Goal: Information Seeking & Learning: Understand process/instructions

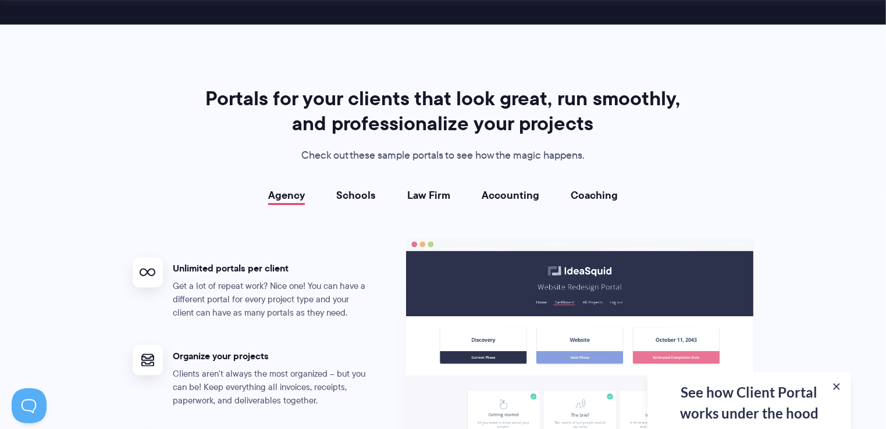
scroll to position [2027, 0]
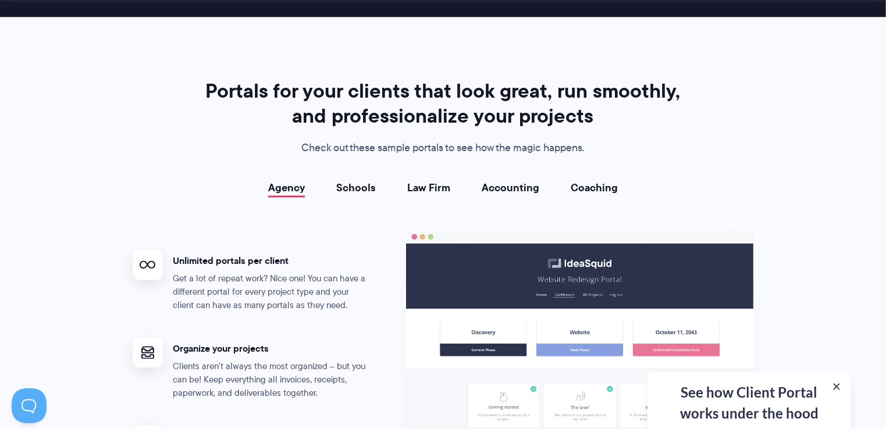
click at [509, 189] on link "Accounting" at bounding box center [510, 189] width 58 height 12
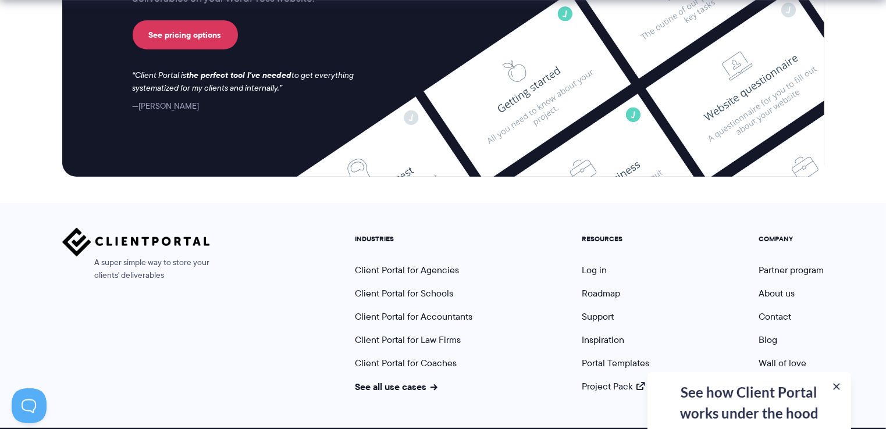
scroll to position [4828, 0]
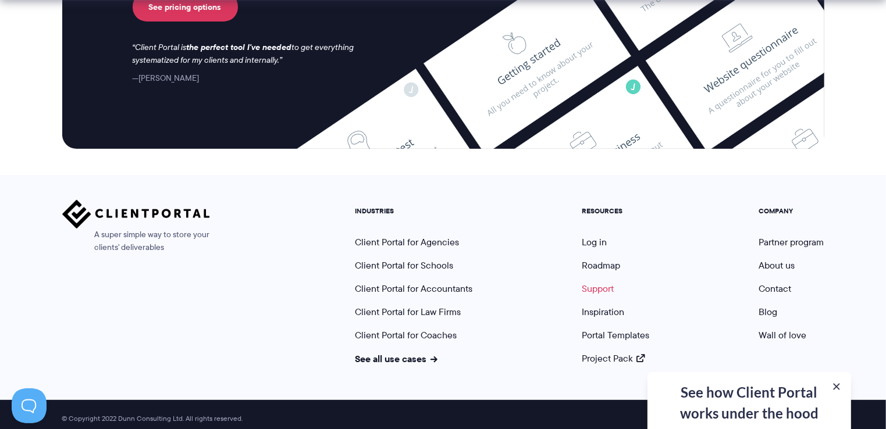
click at [598, 282] on link "Support" at bounding box center [598, 288] width 32 height 13
click at [588, 282] on link "Support" at bounding box center [598, 288] width 32 height 13
click at [599, 282] on link "Support" at bounding box center [598, 288] width 32 height 13
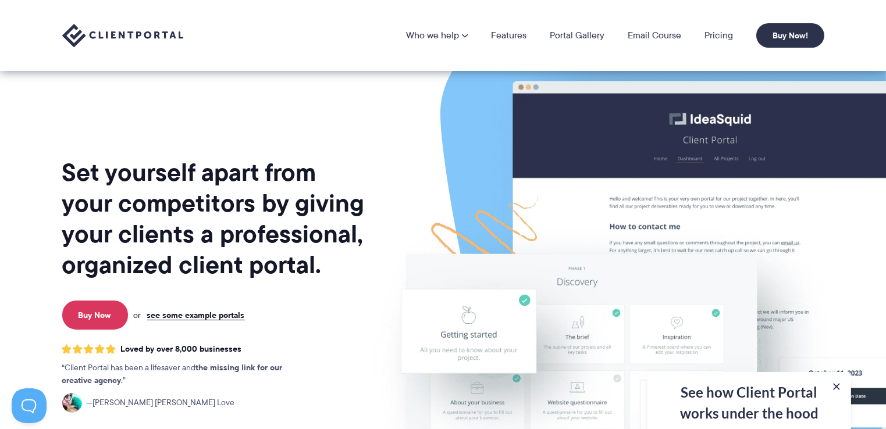
scroll to position [294, 0]
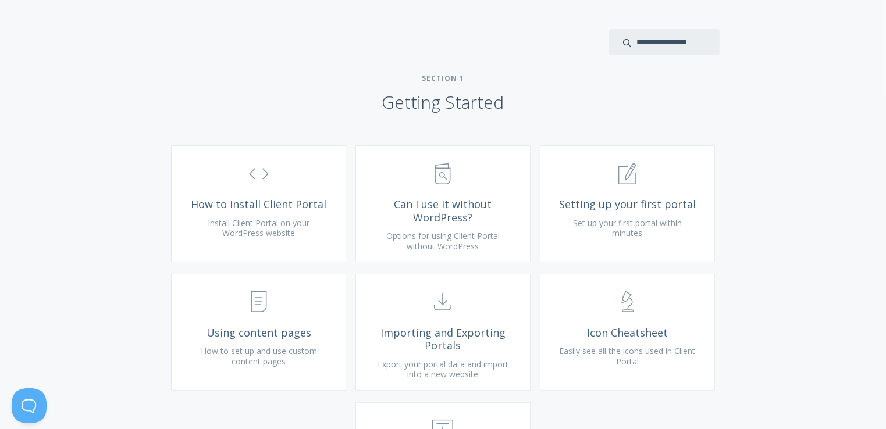
scroll to position [364, 0]
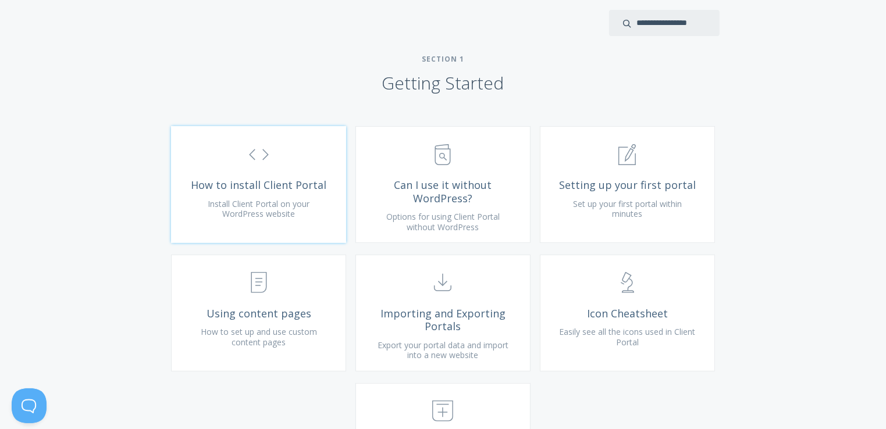
click at [260, 206] on link ".st0{fill:none;stroke:#000000;stroke-width:2;stroke-miterlimit:10;} Untitled-16…" at bounding box center [258, 184] width 175 height 117
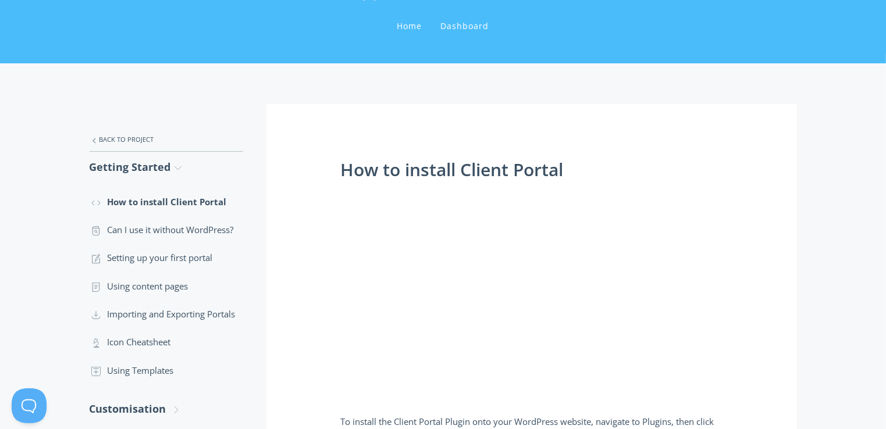
scroll to position [93, 0]
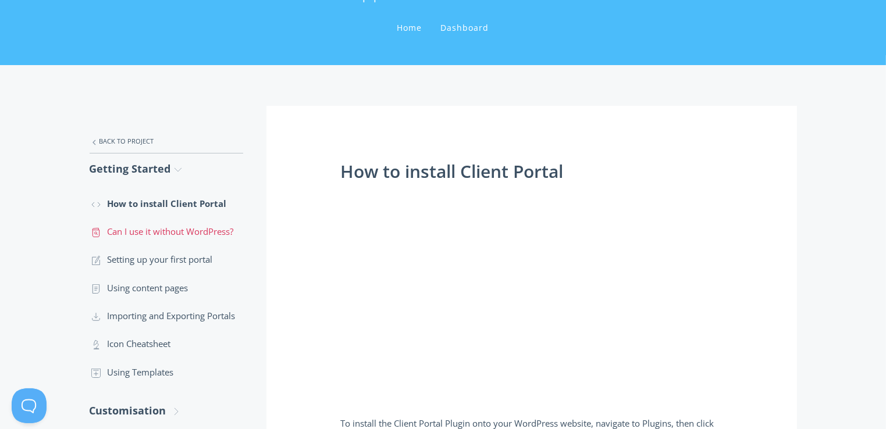
click at [185, 229] on link ".st0{fill:none;stroke:#000000;stroke-width:2;stroke-miterlimit:10;} Untitled-13…" at bounding box center [166, 231] width 153 height 28
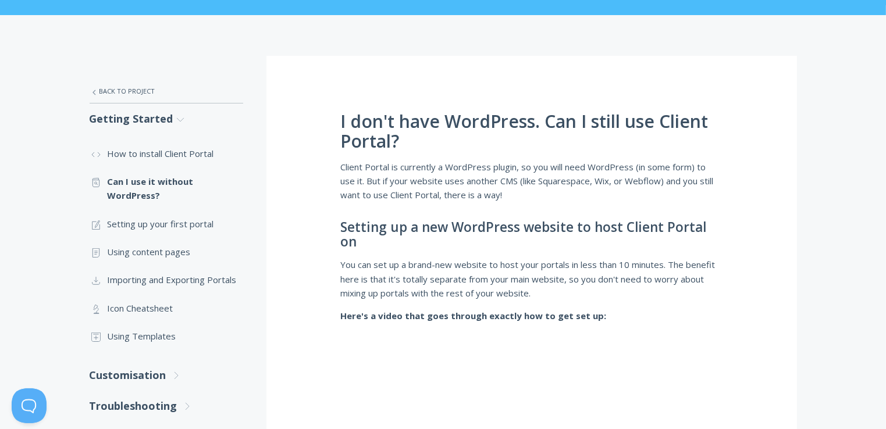
scroll to position [147, 0]
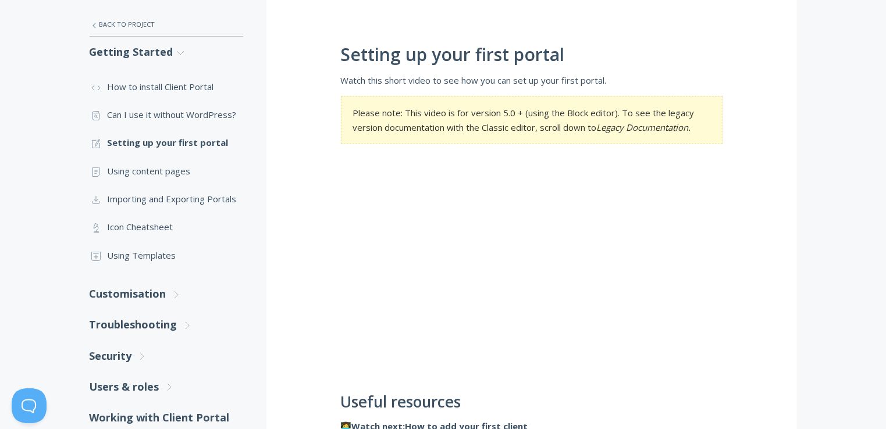
scroll to position [209, 0]
